Goal: Check status

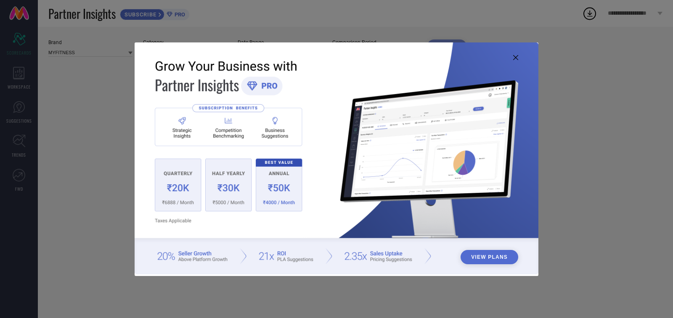
type input "All"
click at [516, 56] on icon at bounding box center [515, 57] width 5 height 5
